Goal: Go to known website: Go to known website

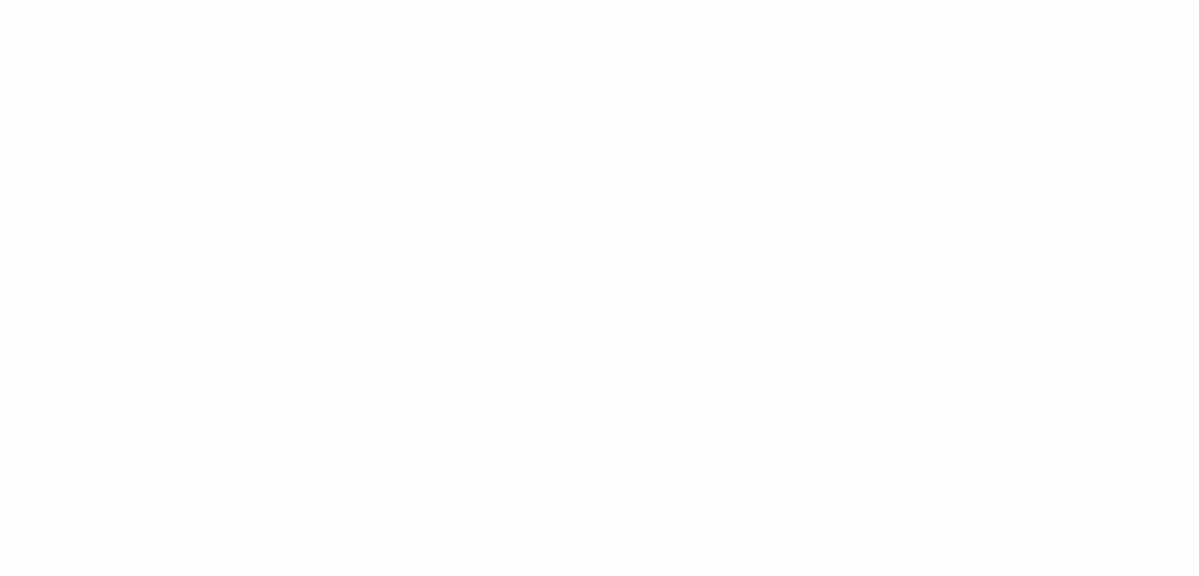
click at [232, 0] on html at bounding box center [599, 0] width 1199 height 0
